Goal: Navigation & Orientation: Find specific page/section

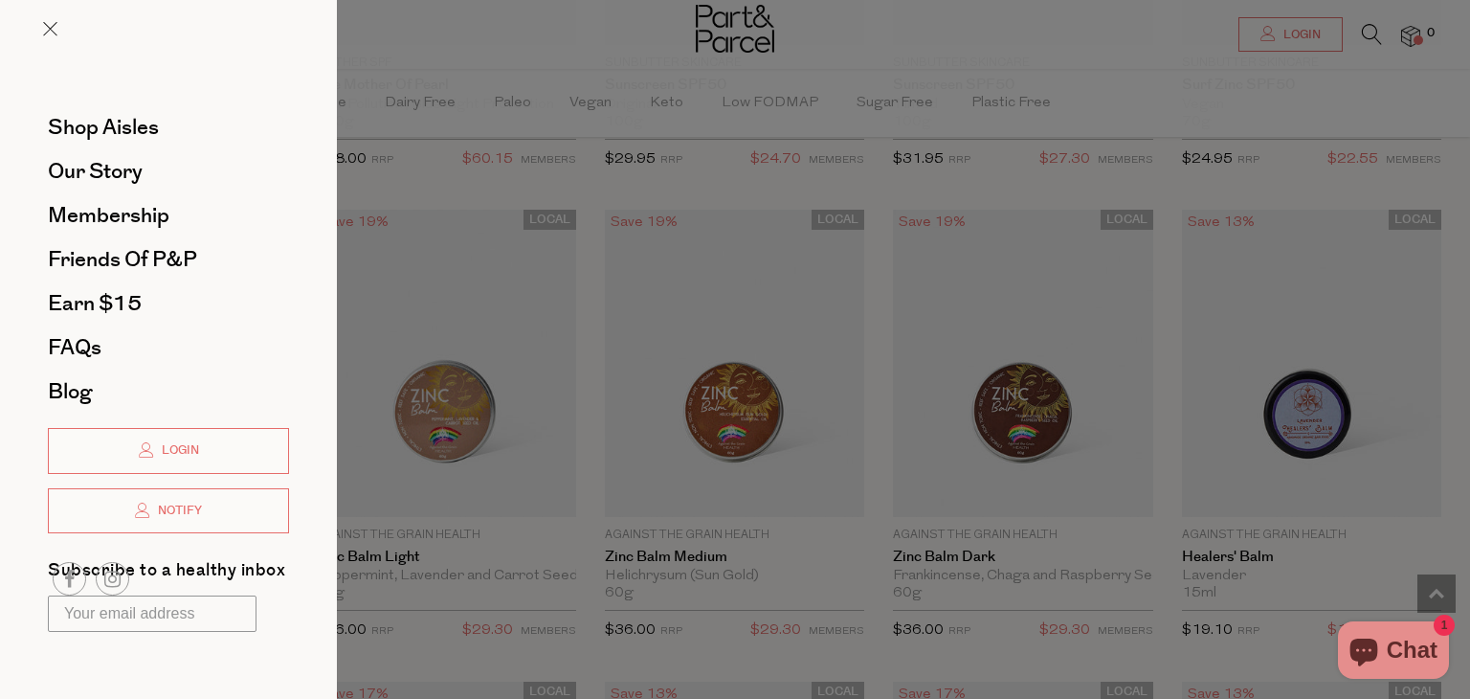
click at [68, 16] on div at bounding box center [168, 44] width 337 height 88
click at [48, 34] on span at bounding box center [50, 29] width 14 height 14
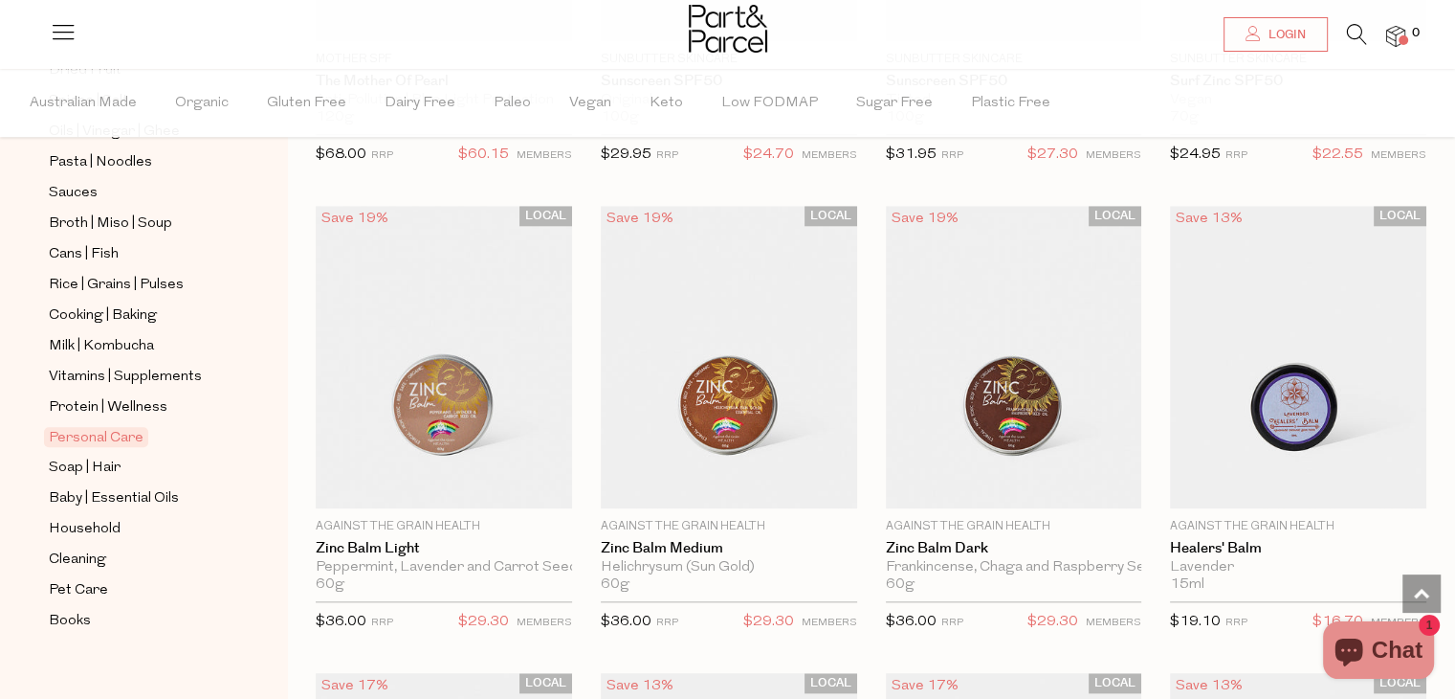
scroll to position [658, 0]
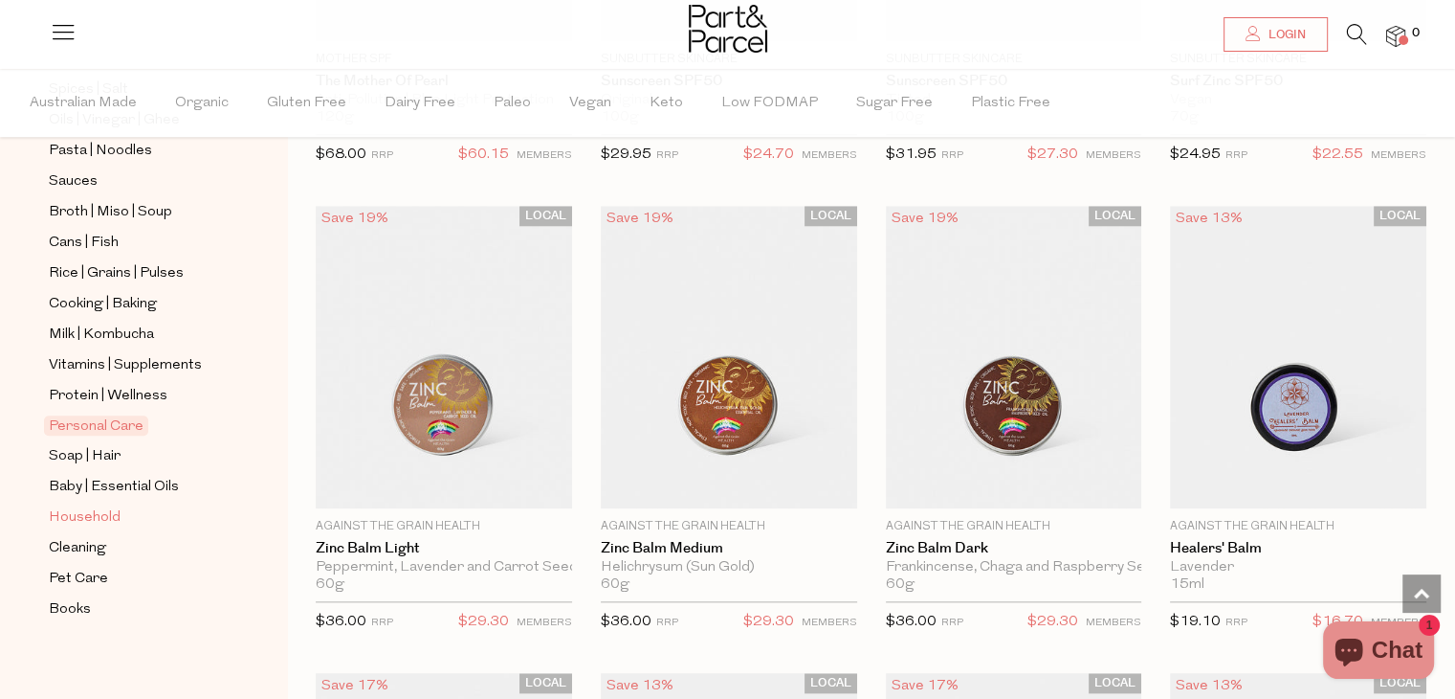
click at [75, 521] on span "Household" at bounding box center [85, 517] width 72 height 23
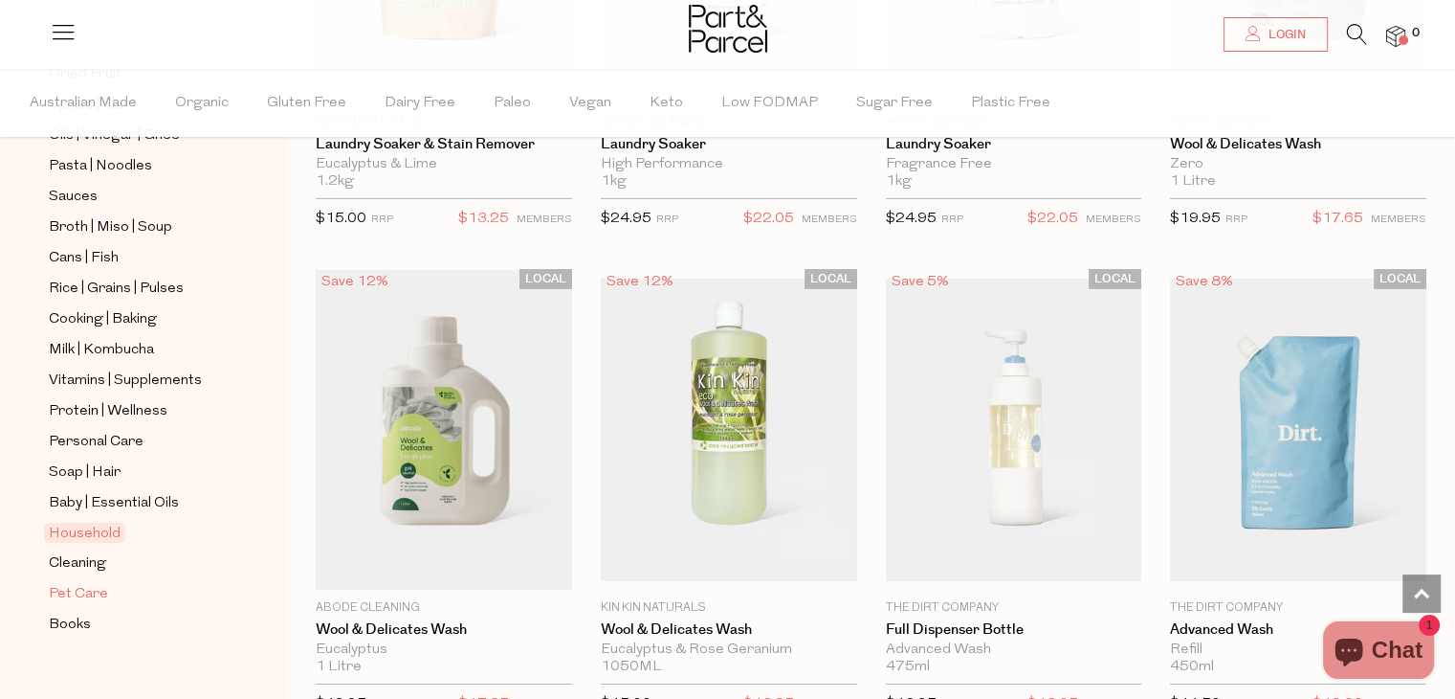
scroll to position [658, 0]
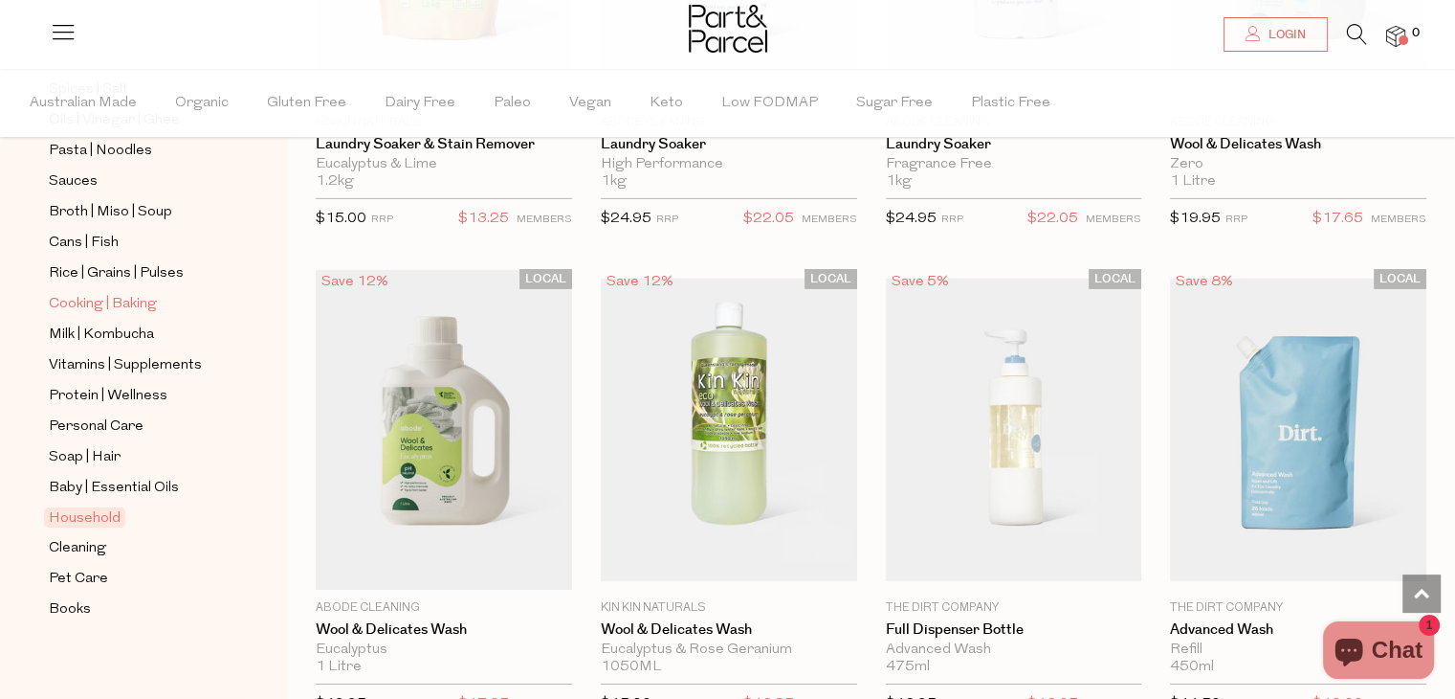
click at [85, 297] on span "Cooking | Baking" at bounding box center [103, 304] width 108 height 23
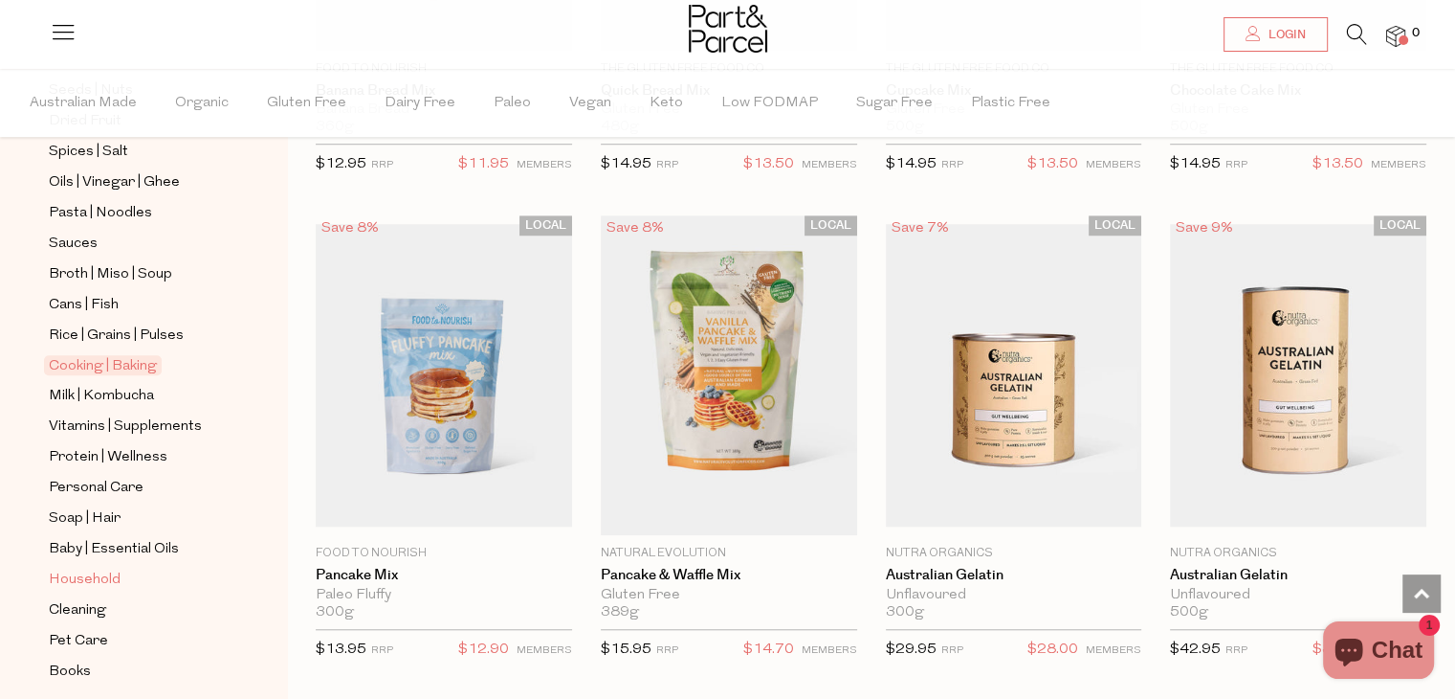
scroll to position [658, 0]
